Goal: Information Seeking & Learning: Learn about a topic

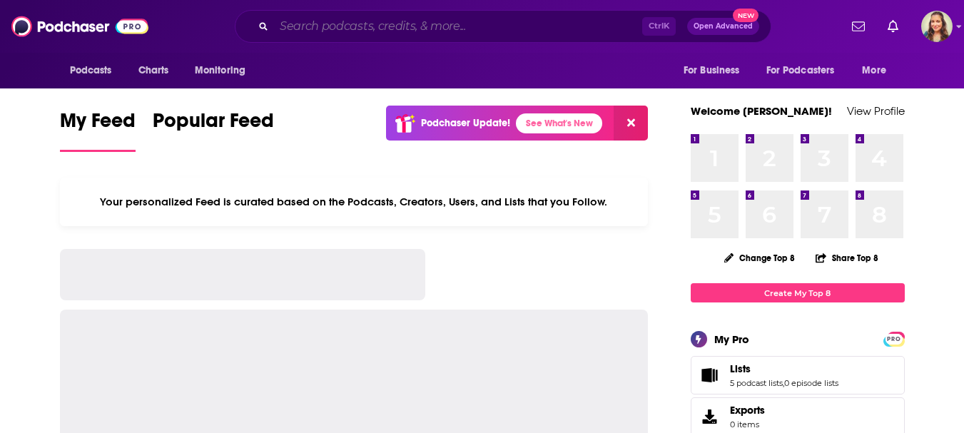
click at [425, 21] on input "Search podcasts, credits, & more..." at bounding box center [458, 26] width 368 height 23
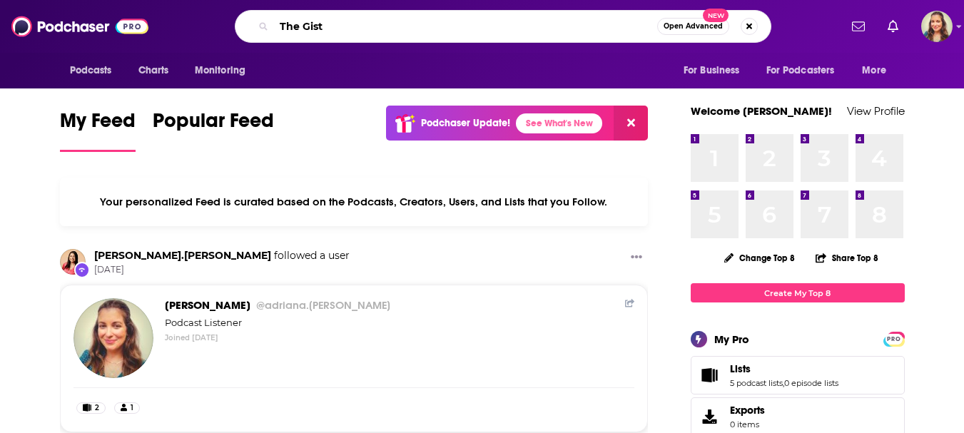
type input "The Gist"
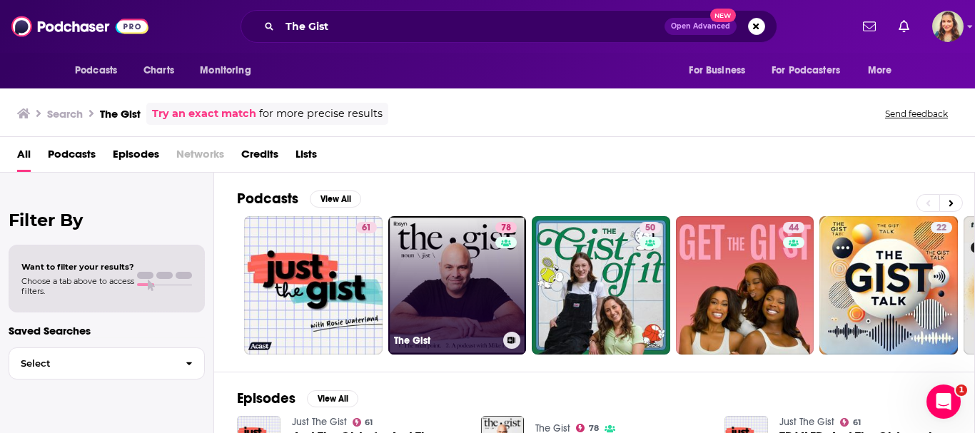
click at [454, 251] on link "78 The Gist" at bounding box center [457, 285] width 138 height 138
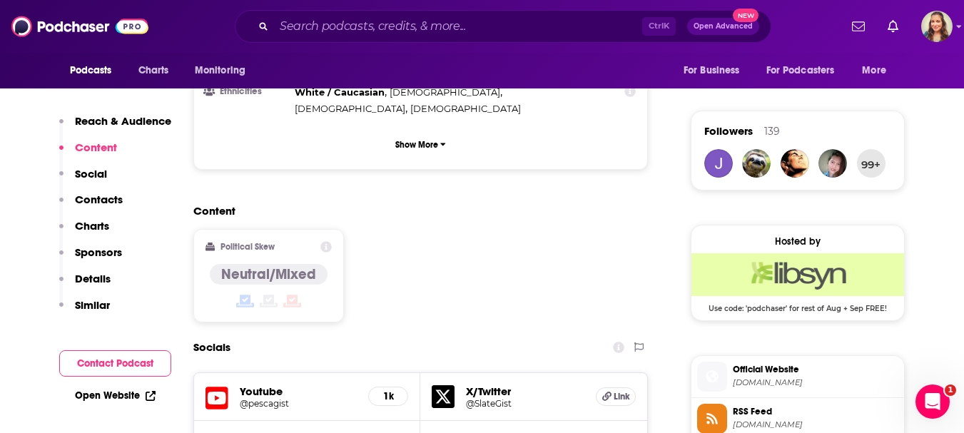
scroll to position [987, 0]
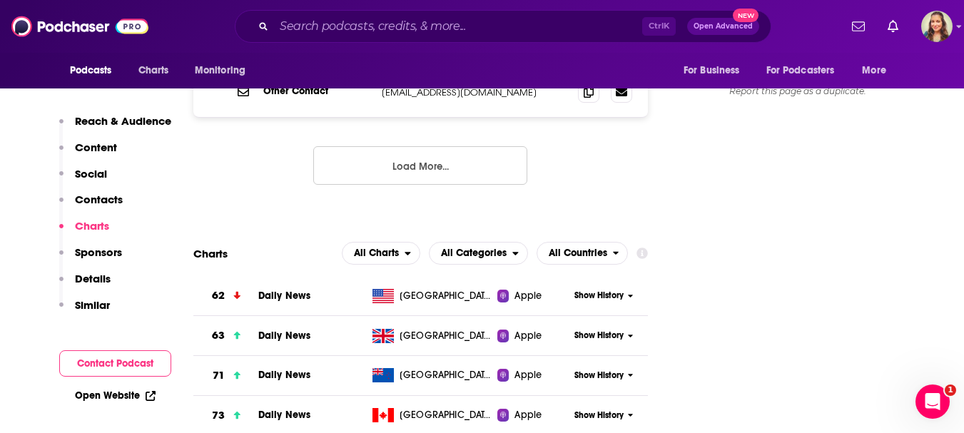
scroll to position [1737, 0]
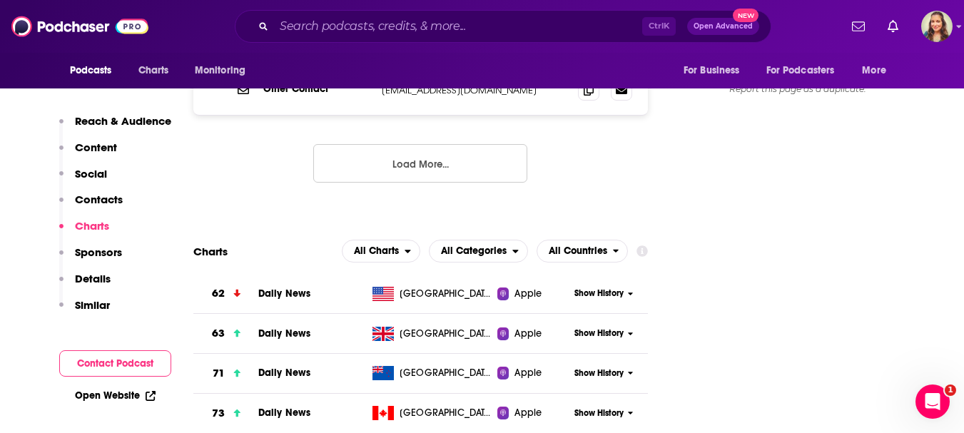
click at [593, 288] on span "Show History" at bounding box center [598, 294] width 49 height 12
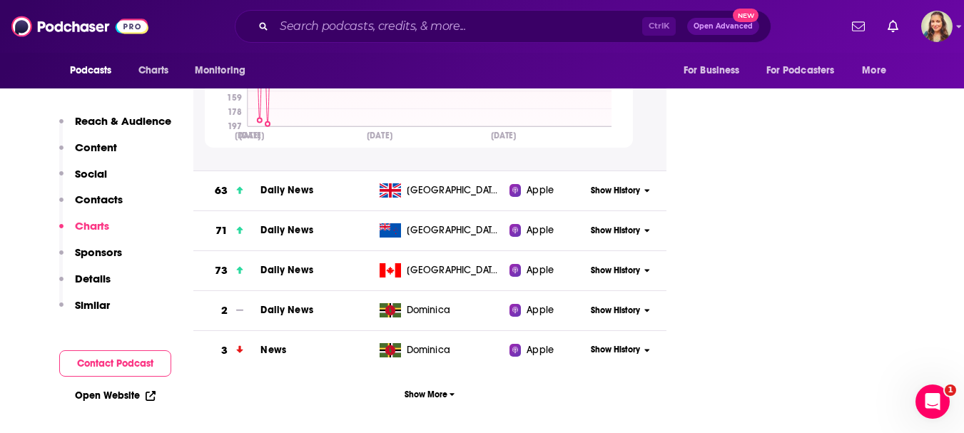
scroll to position [2122, 0]
